Goal: Information Seeking & Learning: Find specific fact

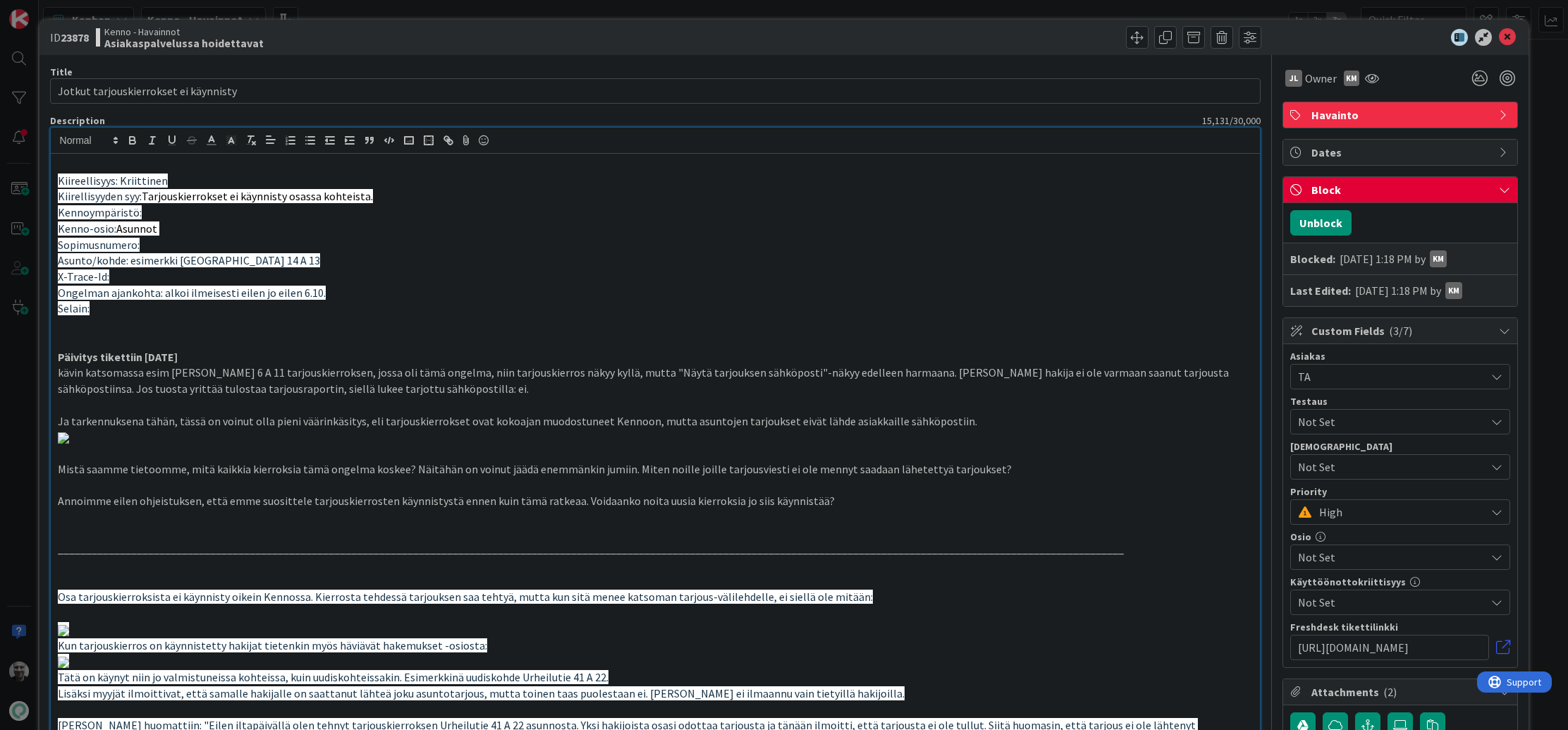
click at [600, 233] on p "Kenno-osio: Asunnot" at bounding box center [655, 229] width 1196 height 16
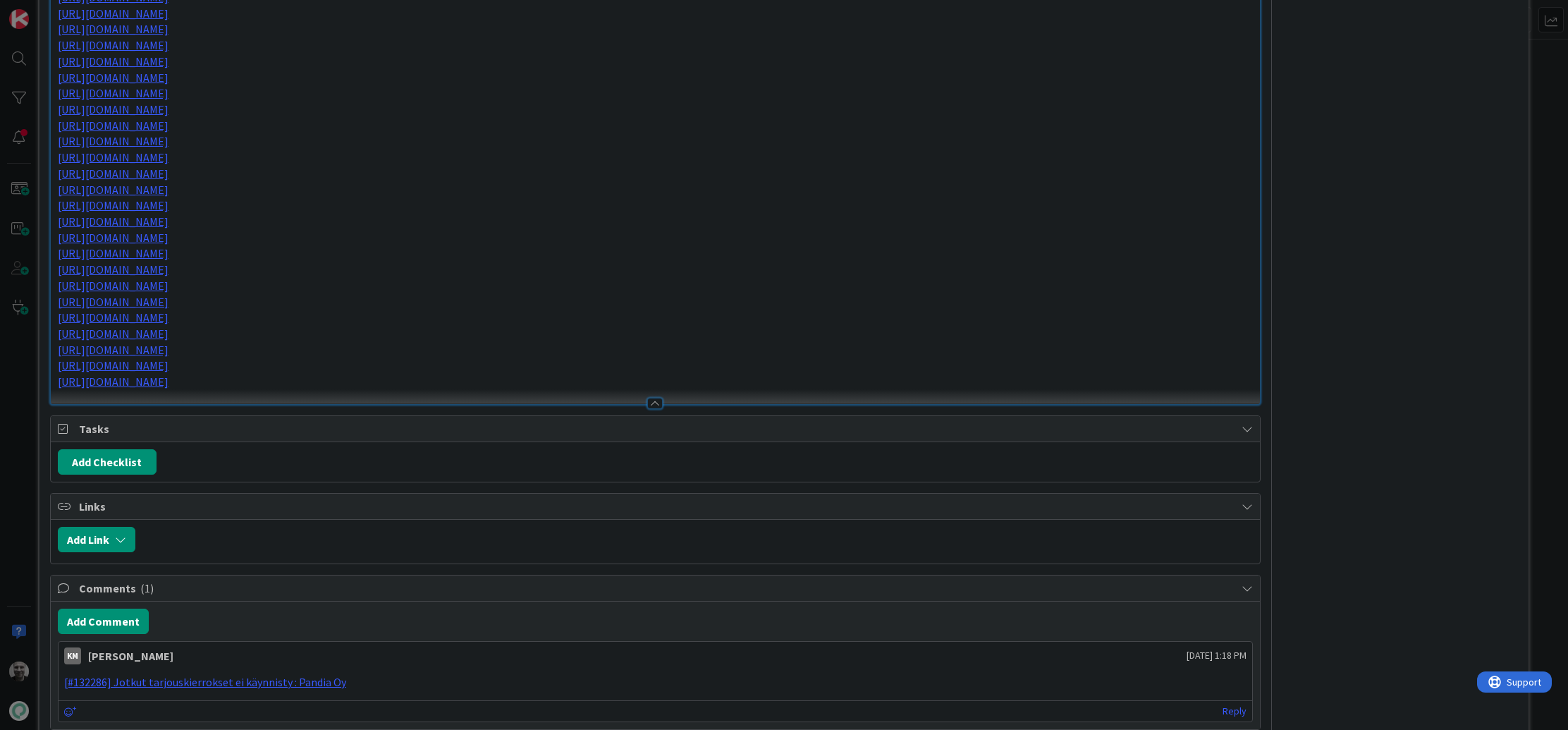
scroll to position [1371, 0]
drag, startPoint x: 523, startPoint y: 400, endPoint x: 627, endPoint y: 423, distance: 106.5
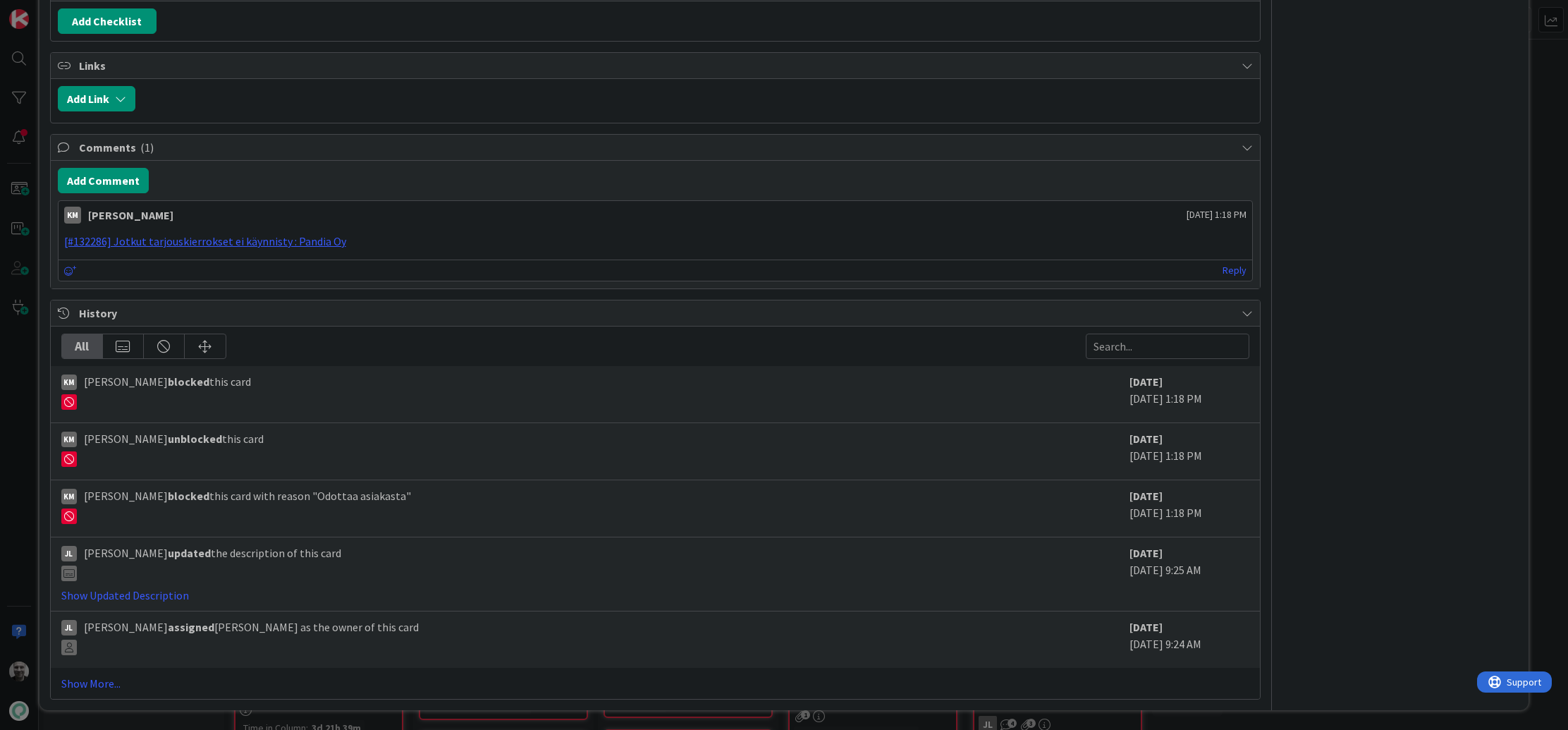
scroll to position [2658, 0]
click at [96, 682] on link "Show More..." at bounding box center [656, 683] width 1189 height 17
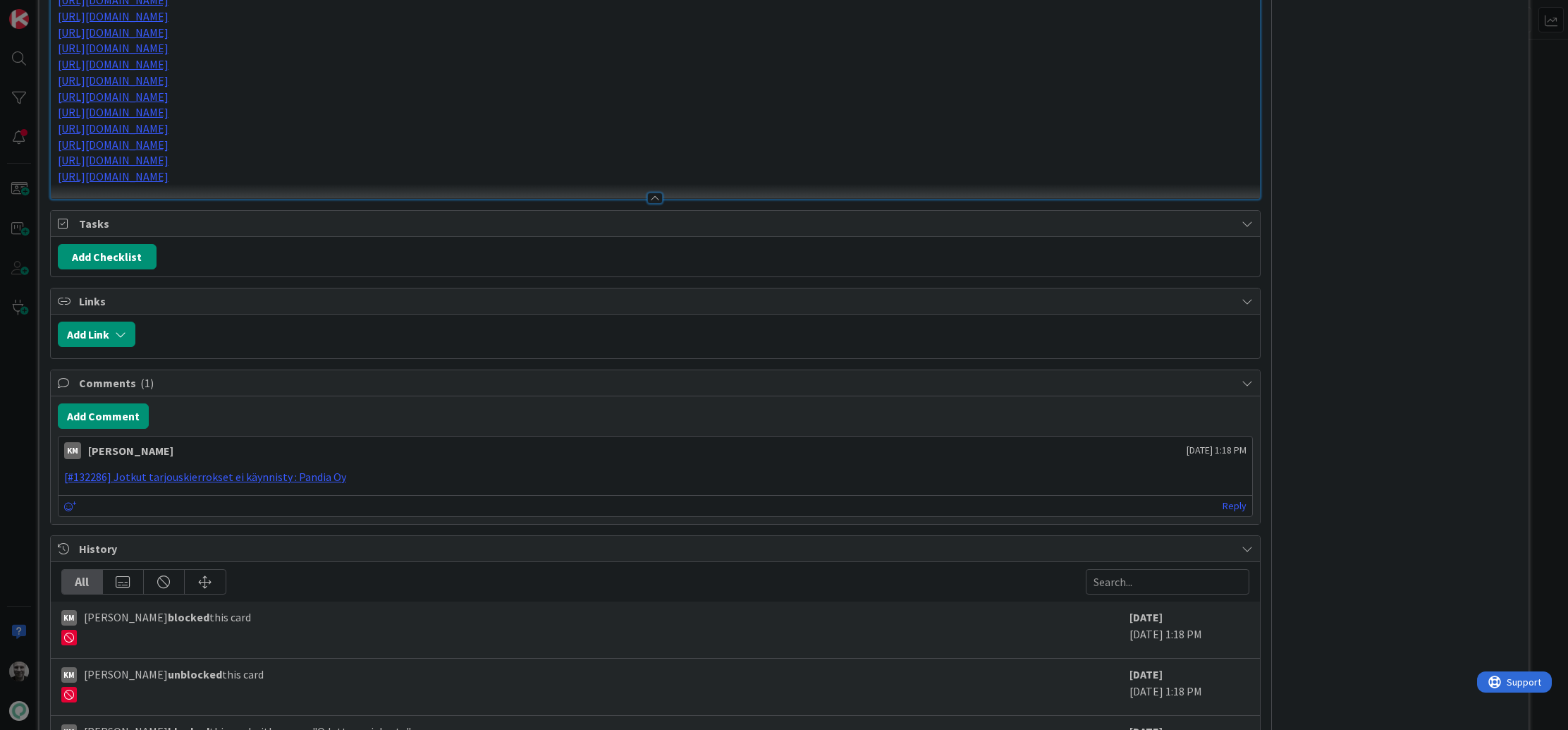
scroll to position [1529, 0]
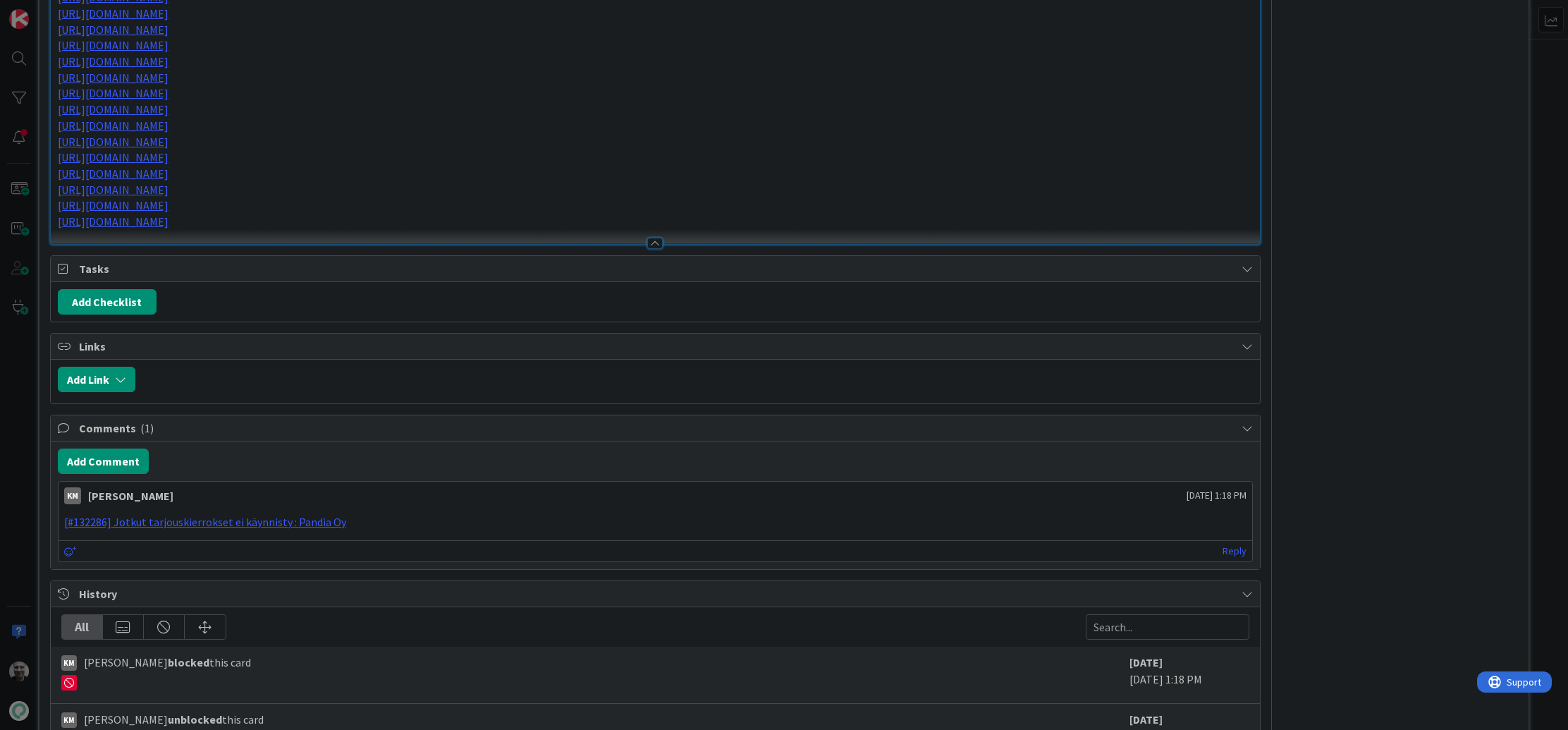
drag, startPoint x: 361, startPoint y: 242, endPoint x: 443, endPoint y: 255, distance: 83.0
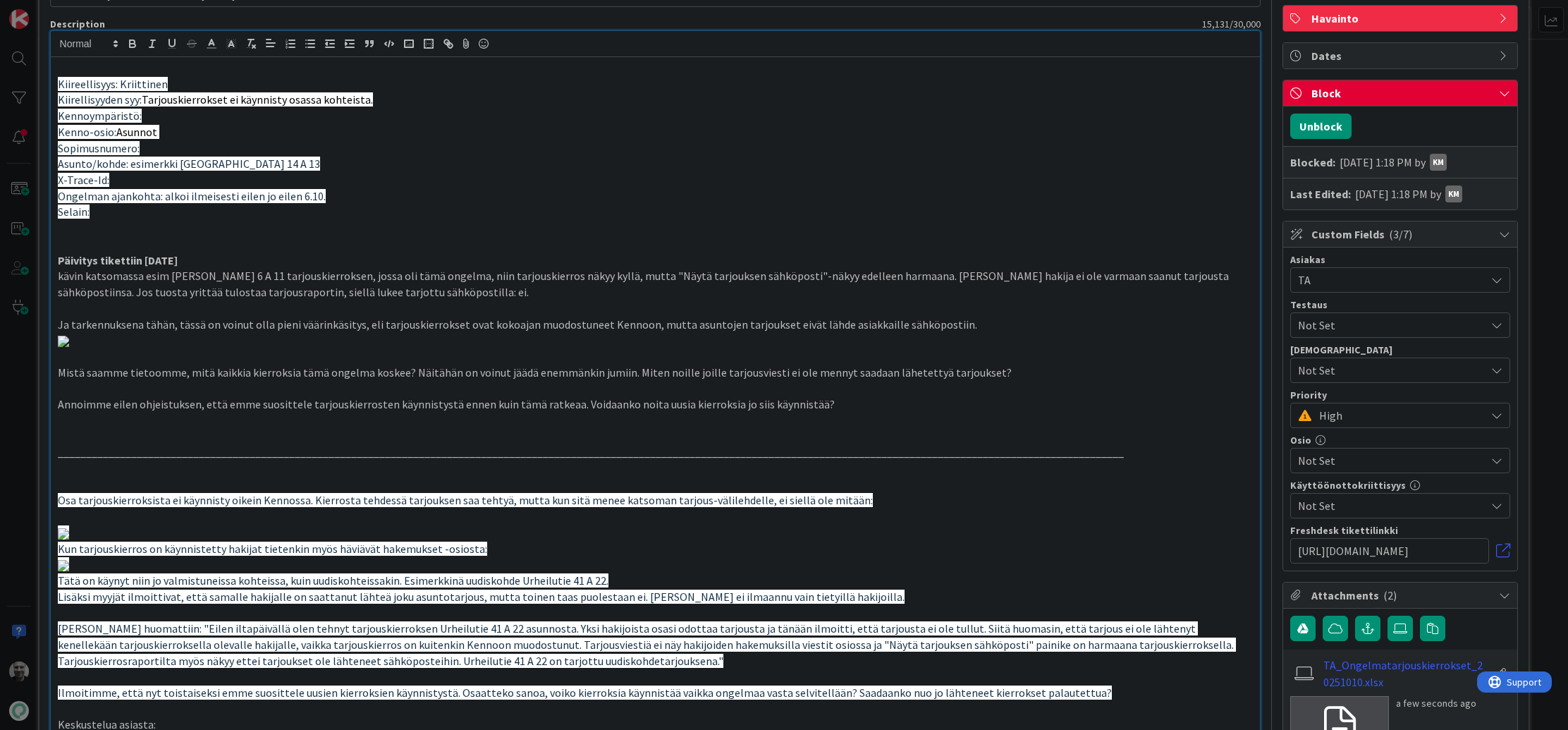
scroll to position [0, 0]
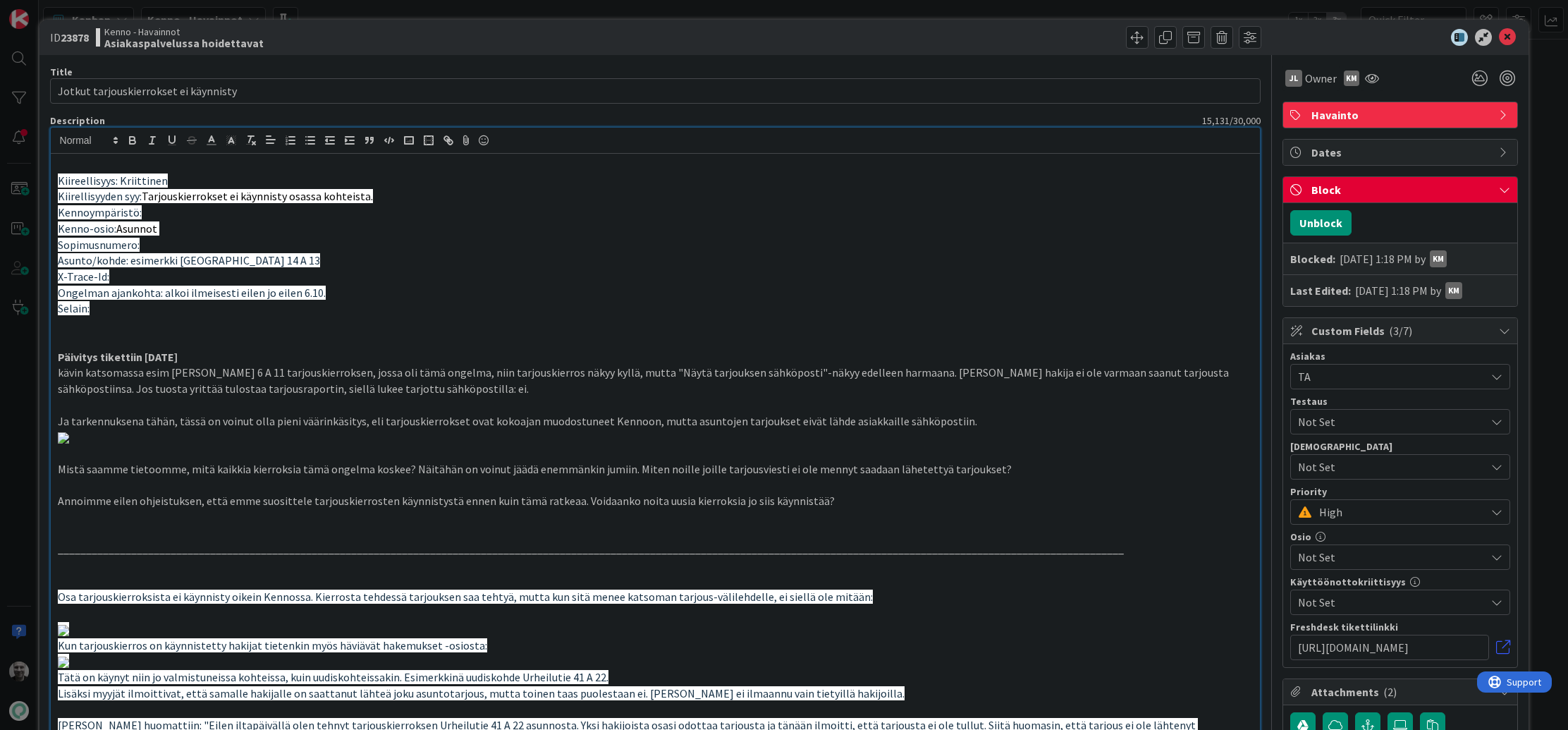
click at [600, 242] on p "Sopimusnumero:" at bounding box center [655, 245] width 1196 height 16
